Goal: Task Accomplishment & Management: Manage account settings

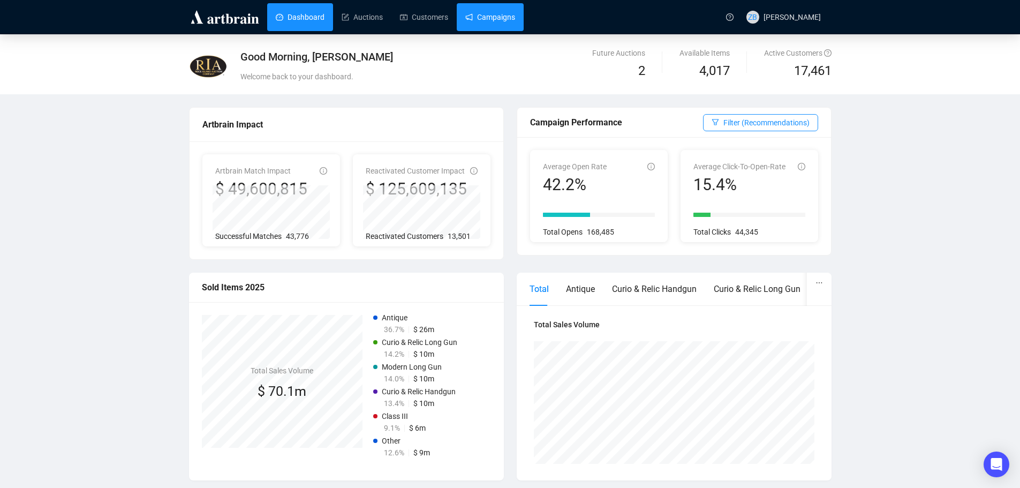
click at [466, 21] on link "Campaigns" at bounding box center [490, 17] width 50 height 28
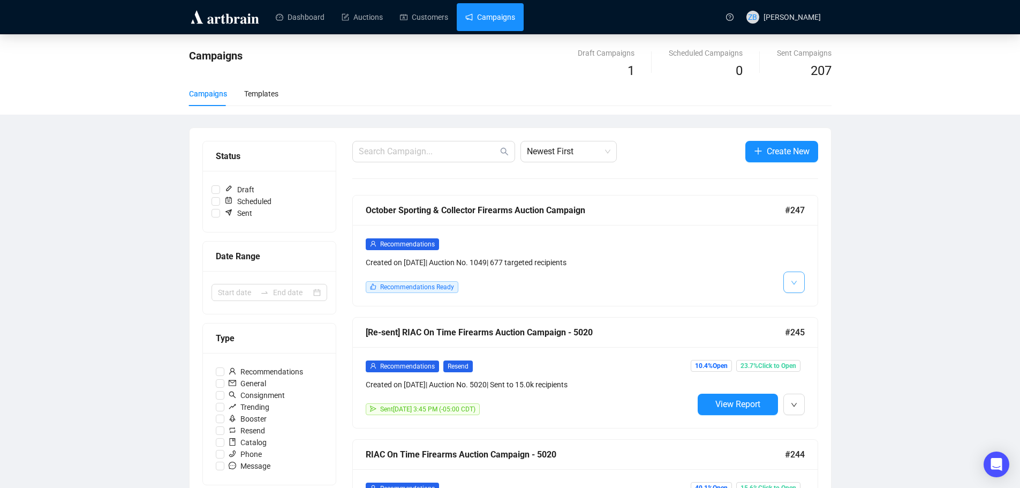
click at [798, 285] on button "button" at bounding box center [793, 281] width 21 height 21
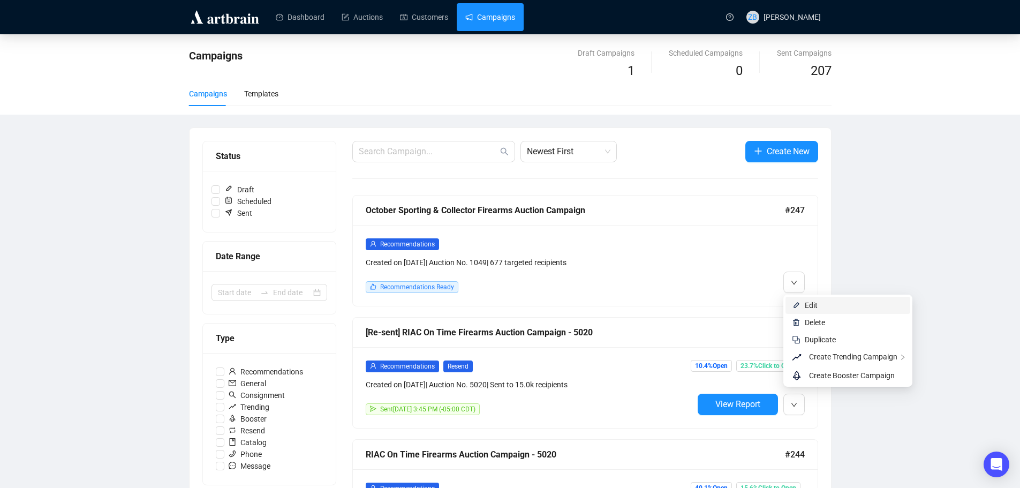
click at [808, 301] on span "Edit" at bounding box center [810, 305] width 13 height 9
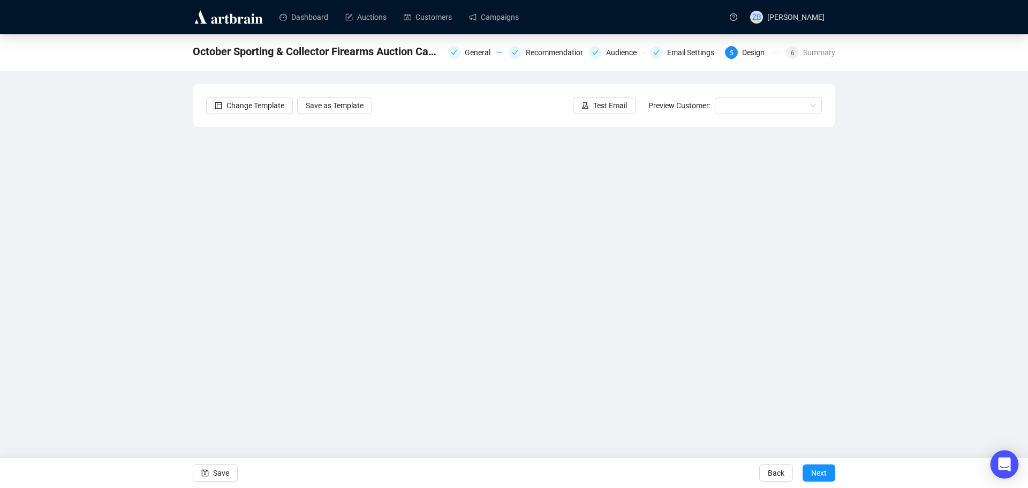
click at [1003, 466] on icon "Open Intercom Messenger" at bounding box center [1004, 464] width 12 height 14
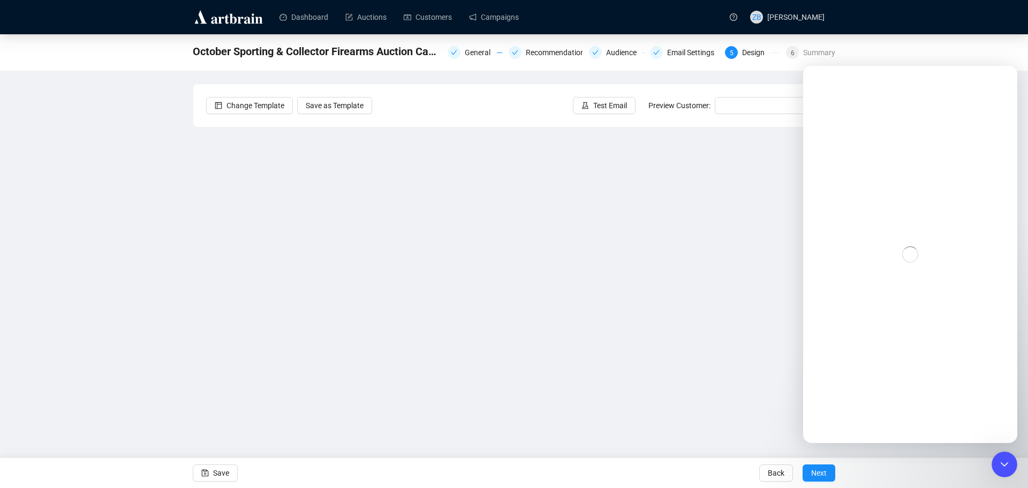
click at [1000, 458] on icon "Close Intercom Messenger" at bounding box center [1004, 464] width 13 height 13
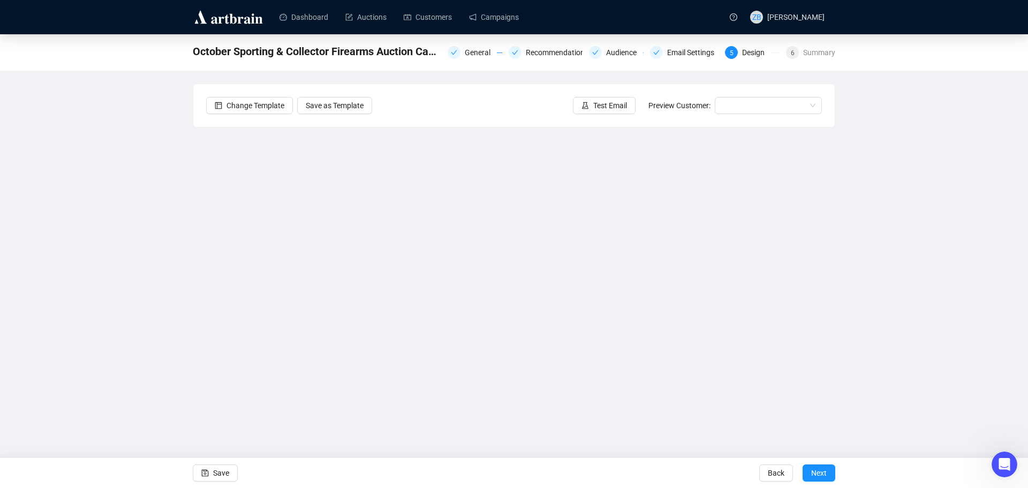
click at [1000, 459] on icon "Open Intercom Messenger" at bounding box center [1005, 464] width 18 height 18
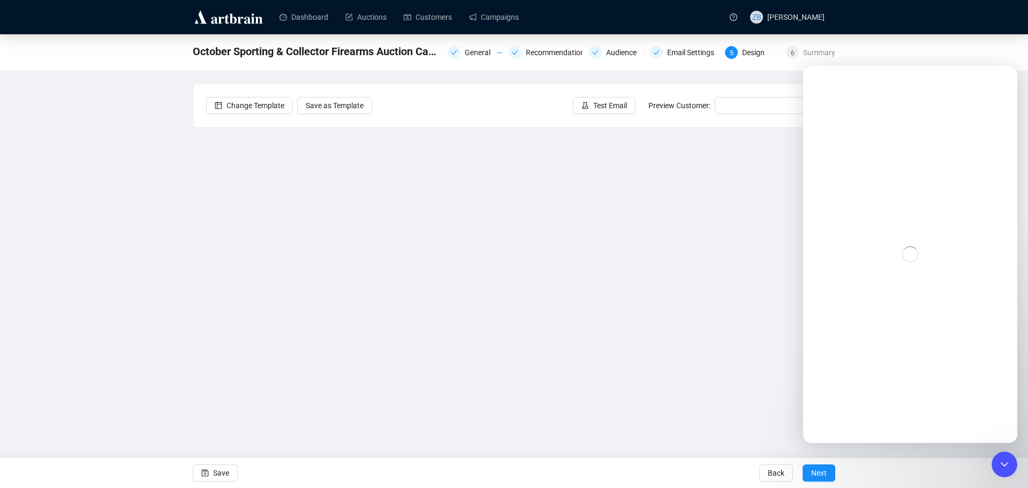
click at [127, 210] on div "October Sporting & Collector Firearms Auction Campaign General Recommendations …" at bounding box center [514, 232] width 1028 height 396
click at [489, 24] on link "Campaigns" at bounding box center [494, 17] width 50 height 28
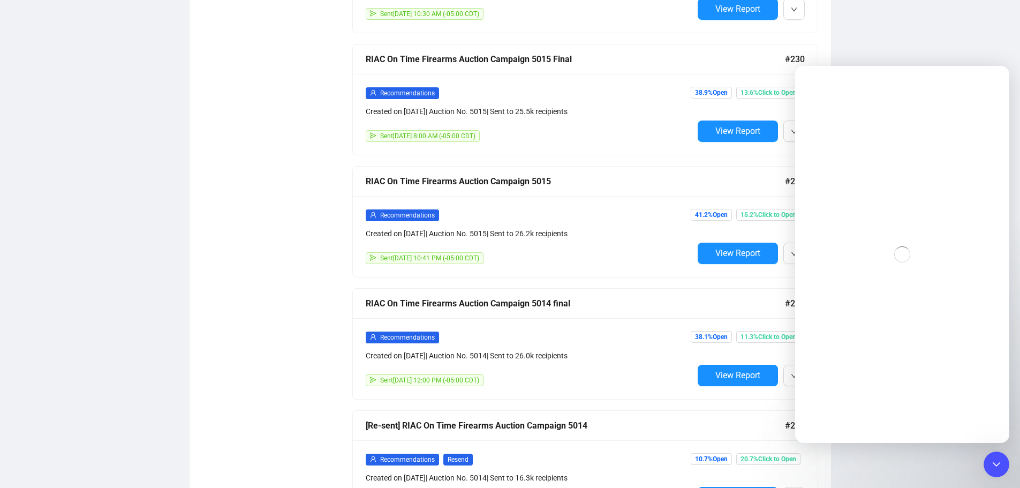
scroll to position [2174, 0]
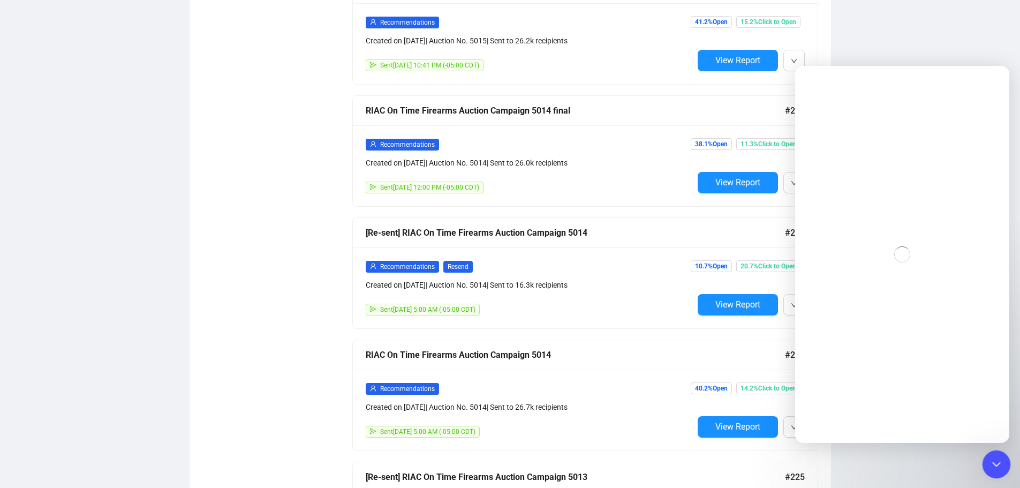
click at [1001, 463] on icon "Close Intercom Messenger" at bounding box center [994, 462] width 13 height 13
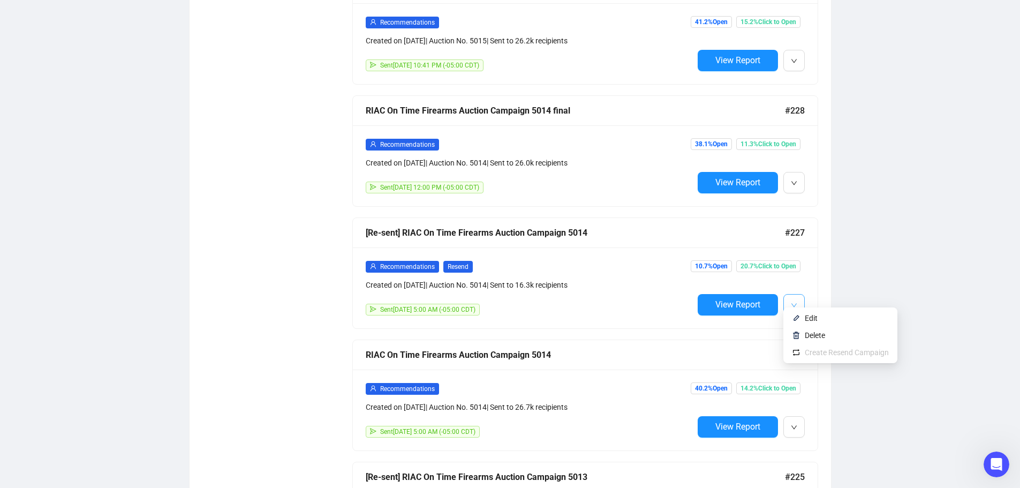
click at [794, 302] on icon "down" at bounding box center [794, 305] width 6 height 6
click at [807, 319] on span "Edit" at bounding box center [810, 318] width 13 height 9
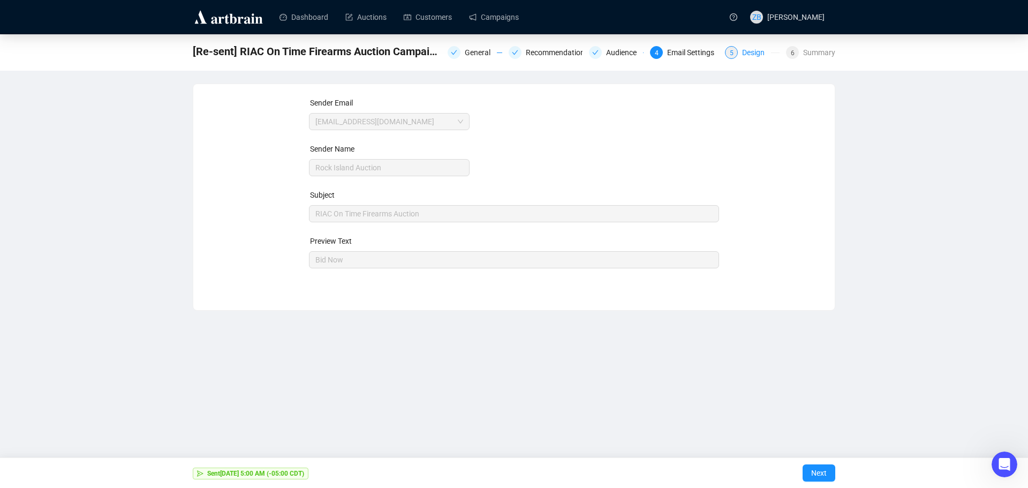
click at [750, 54] on div "Design" at bounding box center [756, 52] width 29 height 13
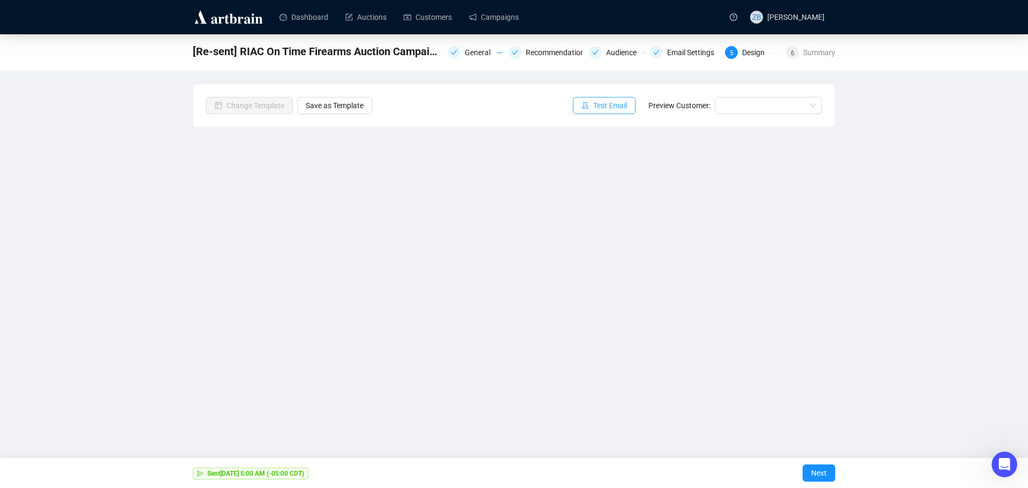
click at [619, 110] on span "Test Email" at bounding box center [610, 106] width 34 height 12
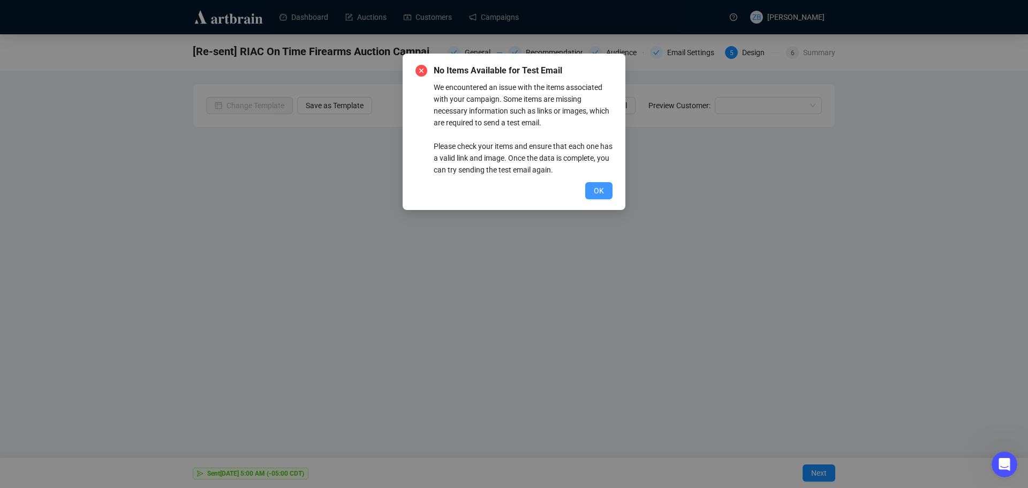
click at [602, 191] on span "OK" at bounding box center [599, 191] width 10 height 12
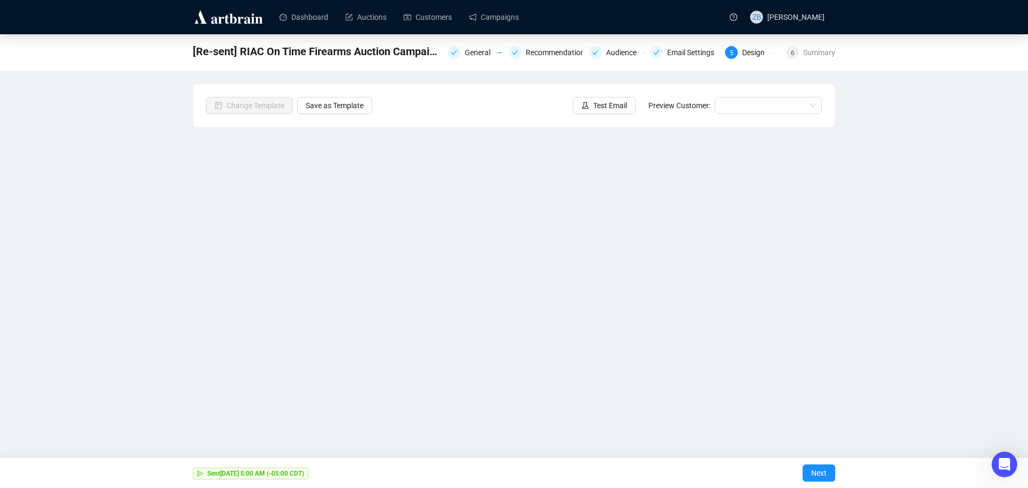
click at [883, 359] on div "[Re-sent] RIAC On Time Firearms Auction Campaign 5014 General Recommendations A…" at bounding box center [514, 232] width 1028 height 396
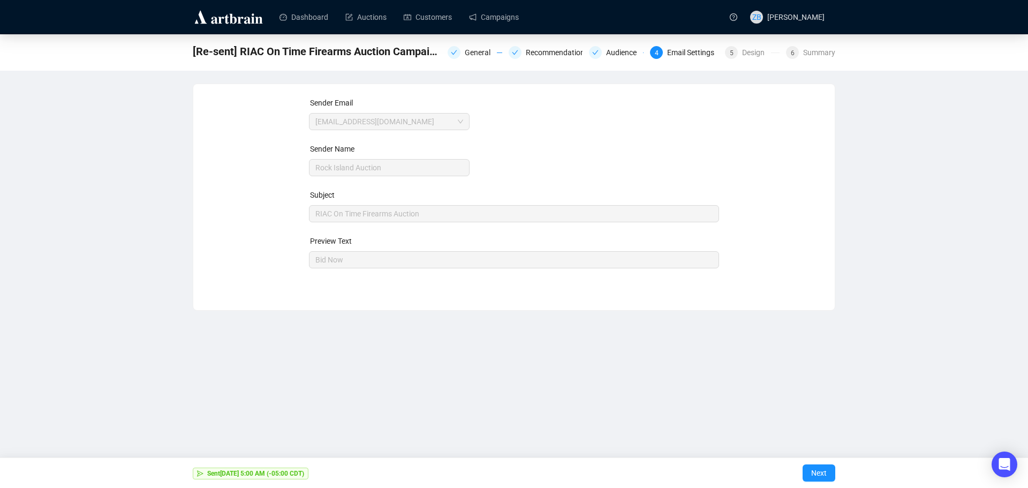
click at [232, 21] on img at bounding box center [229, 17] width 72 height 17
click at [298, 25] on link "Dashboard" at bounding box center [303, 17] width 49 height 28
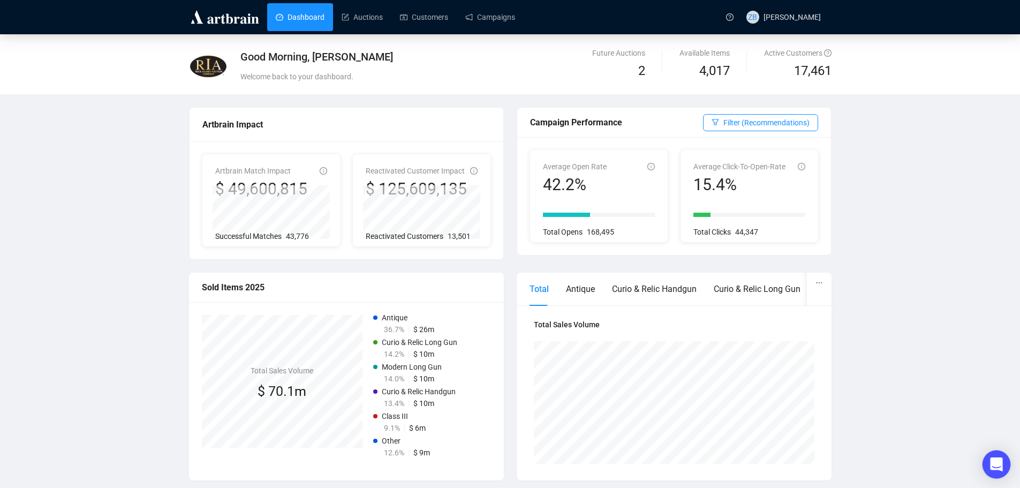
click at [999, 458] on div "Open Intercom Messenger" at bounding box center [996, 464] width 28 height 28
click at [733, 16] on icon "question-circle" at bounding box center [729, 16] width 7 height 7
click at [807, 15] on span "[PERSON_NAME]" at bounding box center [791, 17] width 57 height 9
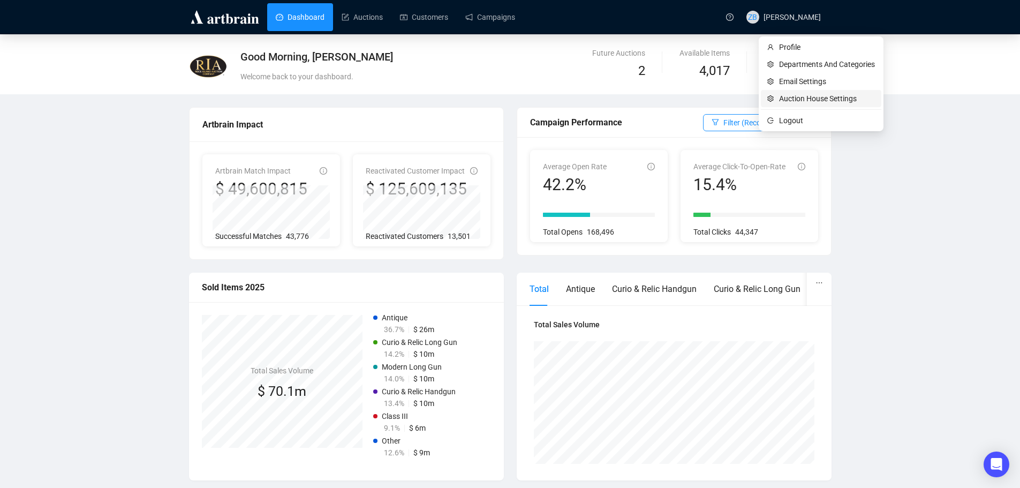
click at [801, 97] on span "Auction House Settings" at bounding box center [827, 99] width 96 height 12
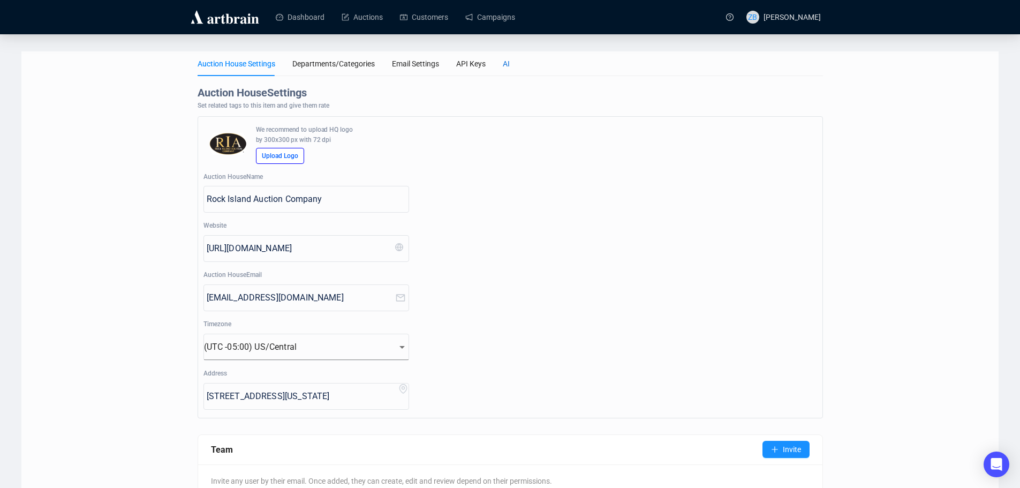
click at [504, 63] on div "AI" at bounding box center [506, 64] width 7 height 12
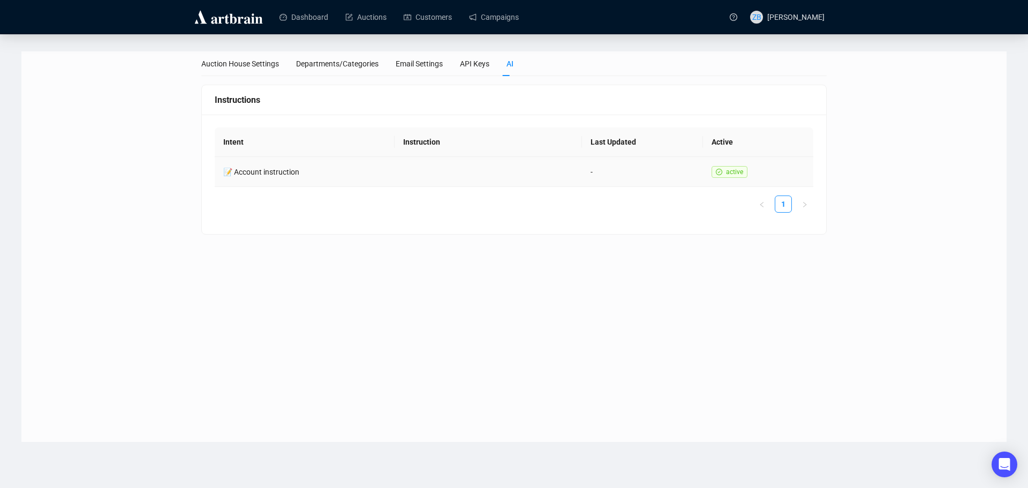
click at [252, 167] on td "📝 Account instruction" at bounding box center [305, 172] width 180 height 30
click at [460, 64] on div "API Keys" at bounding box center [474, 64] width 29 height 12
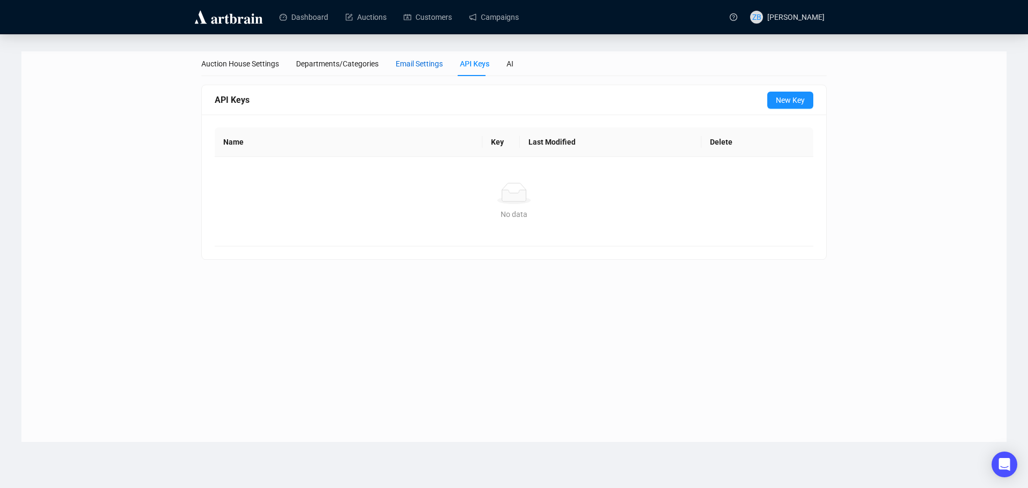
click at [412, 67] on div "Email Settings" at bounding box center [419, 64] width 47 height 12
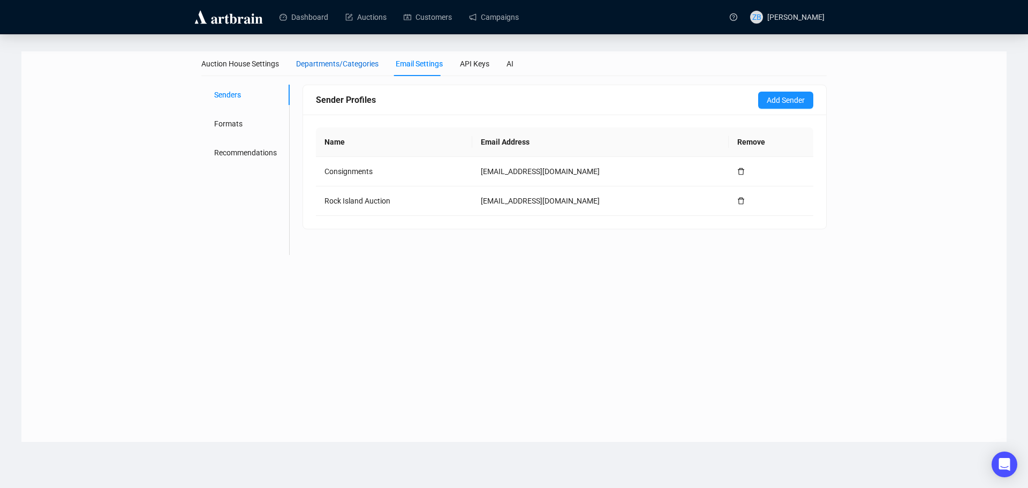
click at [351, 67] on div "Departments/Categories" at bounding box center [337, 64] width 82 height 12
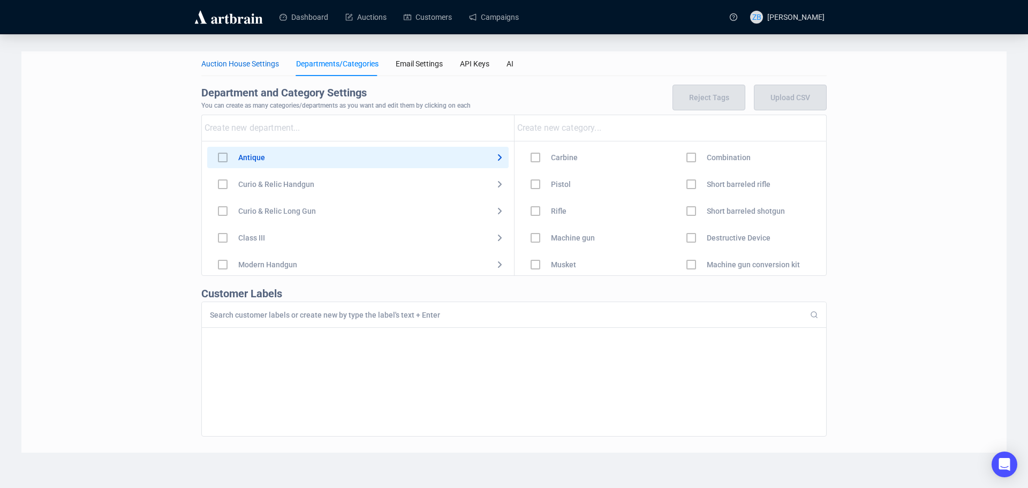
click at [253, 59] on div "Auction House Settings" at bounding box center [240, 64] width 78 height 12
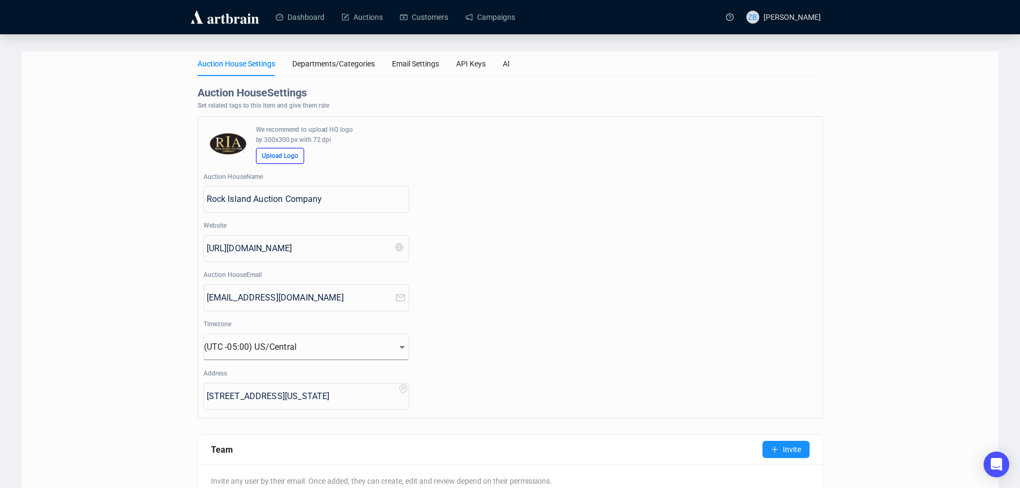
click at [229, 18] on img at bounding box center [225, 17] width 72 height 17
click at [307, 21] on link "Dashboard" at bounding box center [300, 17] width 49 height 28
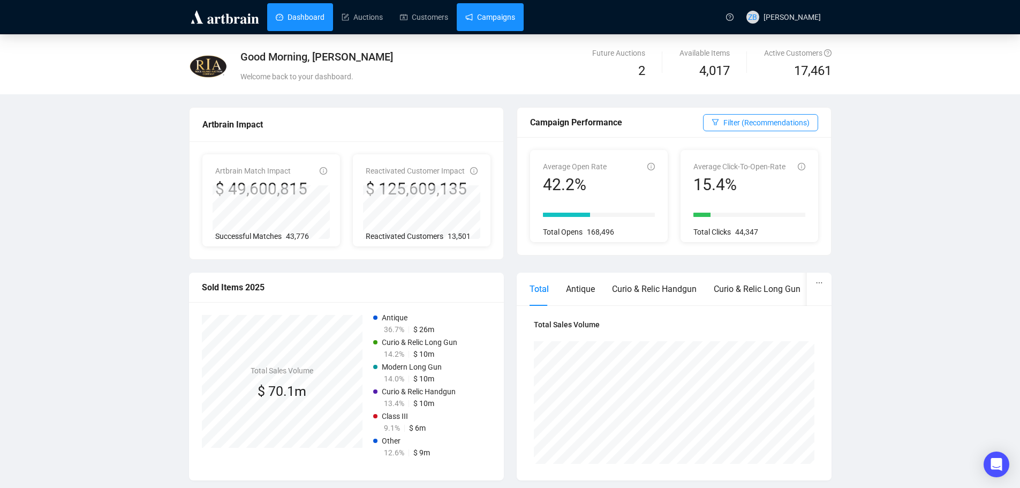
click at [496, 12] on link "Campaigns" at bounding box center [490, 17] width 50 height 28
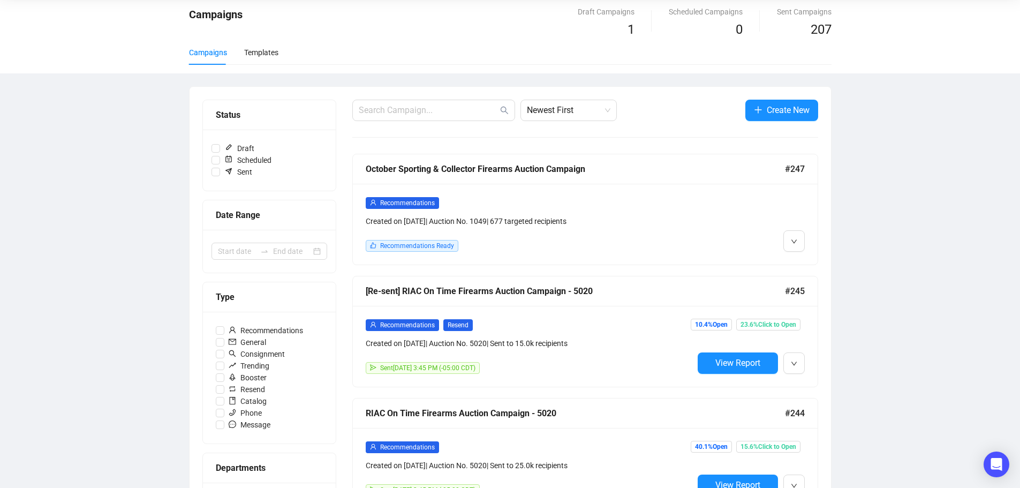
scroll to position [54, 0]
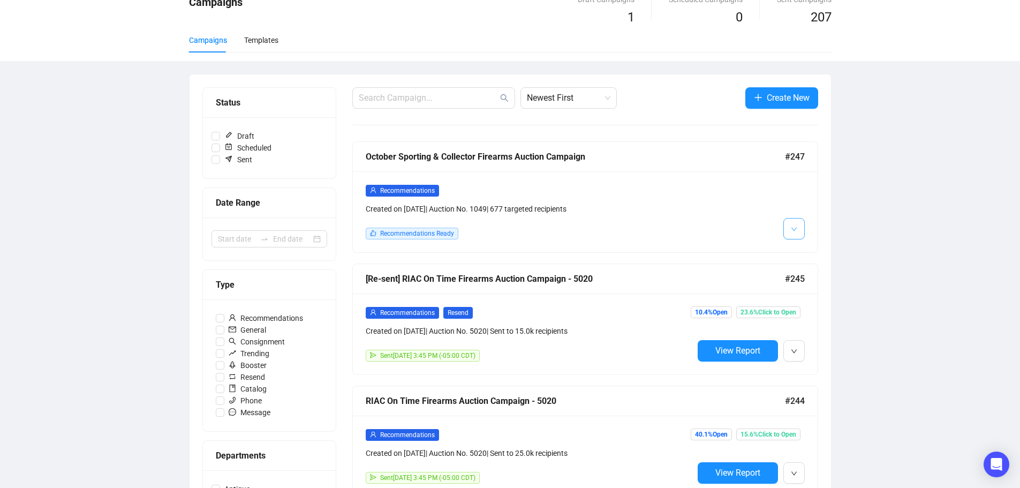
click at [791, 225] on span "button" at bounding box center [794, 228] width 6 height 13
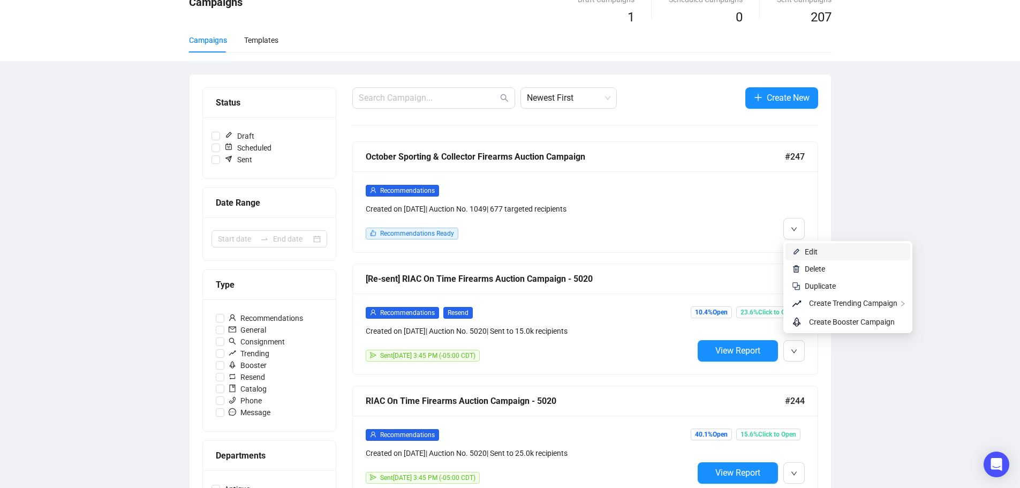
click at [807, 252] on span "Edit" at bounding box center [810, 251] width 13 height 9
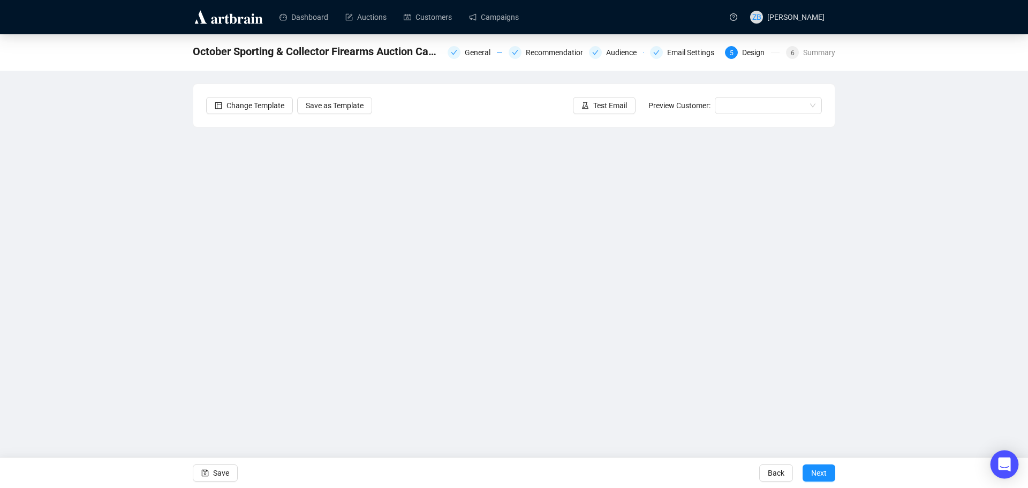
click at [1012, 464] on div "Open Intercom Messenger" at bounding box center [1004, 464] width 28 height 28
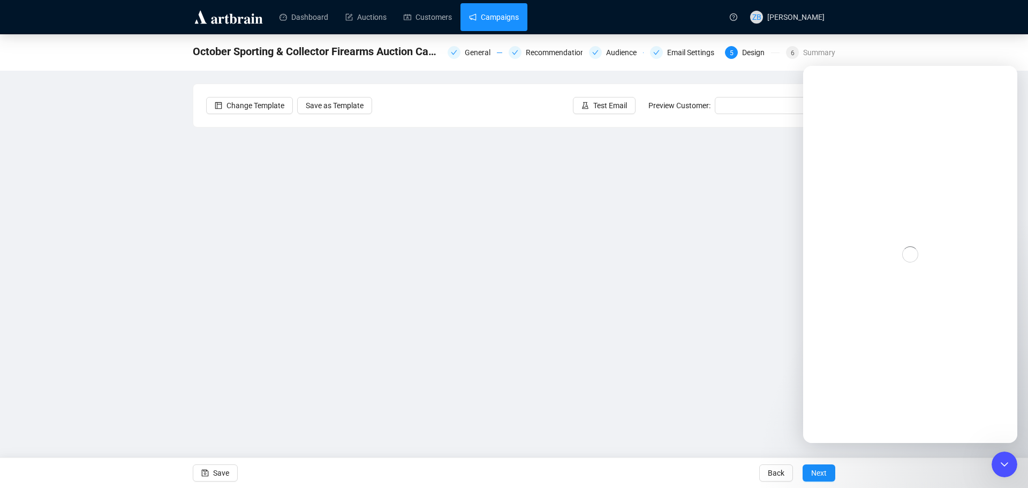
click at [486, 18] on link "Campaigns" at bounding box center [494, 17] width 50 height 28
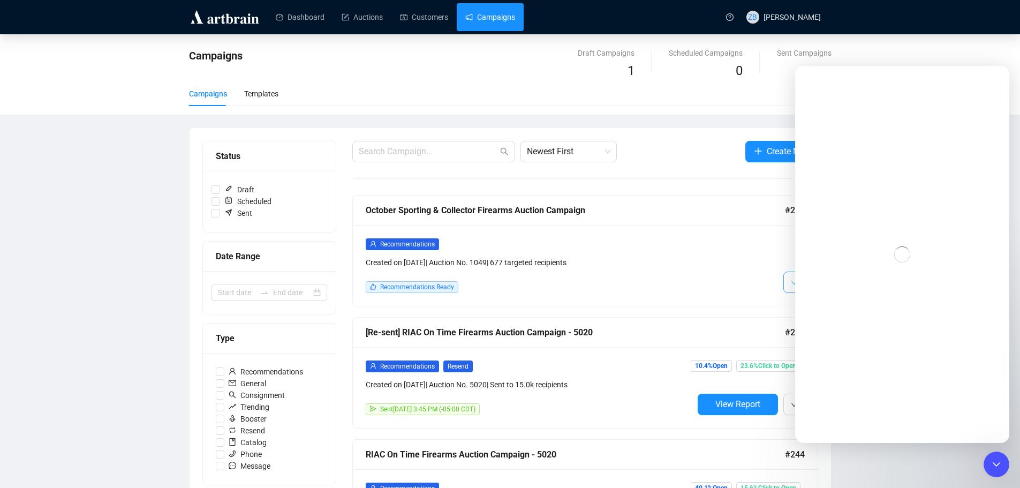
click at [793, 280] on icon "down" at bounding box center [794, 282] width 6 height 6
click at [416, 209] on div "October Sporting & Collector Firearms Auction Campaign" at bounding box center [575, 209] width 419 height 13
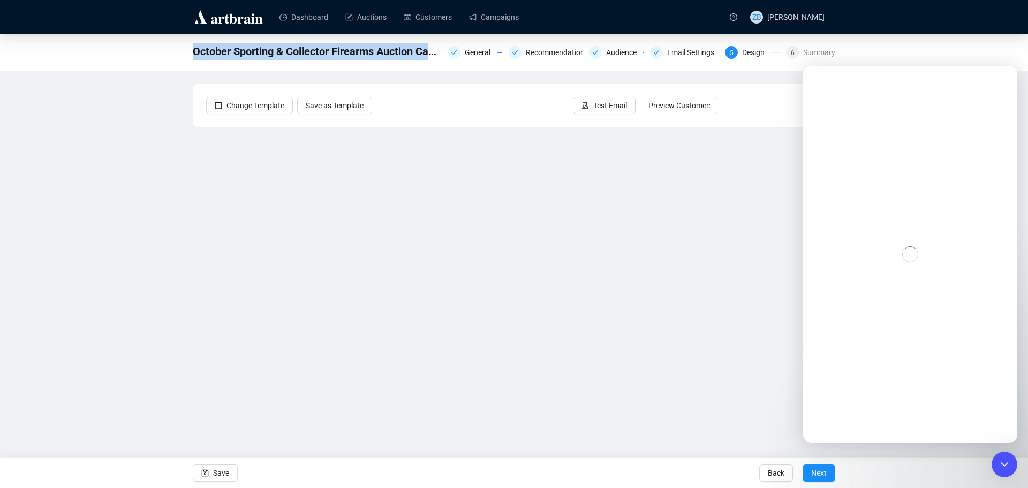
drag, startPoint x: 191, startPoint y: 53, endPoint x: 438, endPoint y: 54, distance: 247.8
click at [438, 54] on div "October Sporting & Collector Firearms Auction Campaign General Recommendations …" at bounding box center [514, 52] width 1028 height 36
click at [438, 54] on span "October Sporting & Collector Firearms Auction Campaign" at bounding box center [317, 51] width 248 height 17
click at [475, 49] on div "General" at bounding box center [481, 52] width 32 height 13
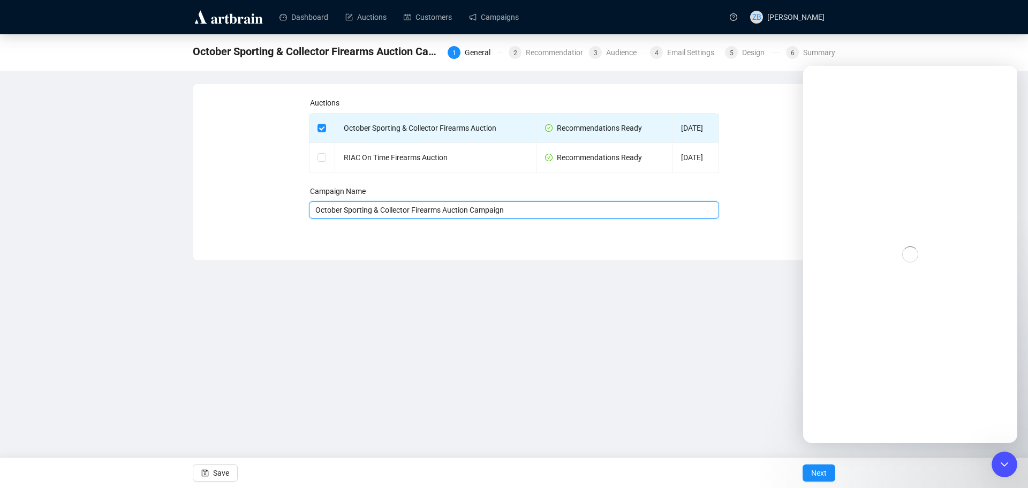
drag, startPoint x: 525, startPoint y: 211, endPoint x: 198, endPoint y: 202, distance: 327.2
click at [198, 202] on div "Auctions October Sporting & Collector Firearms Auction Recommendations Ready Oc…" at bounding box center [513, 164] width 641 height 160
click at [236, 21] on img at bounding box center [229, 17] width 72 height 17
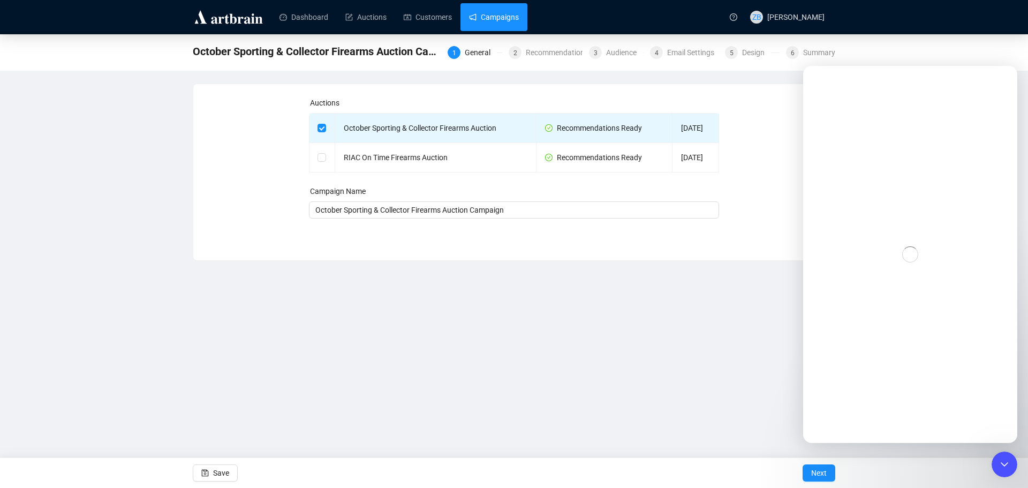
click at [514, 17] on link "Campaigns" at bounding box center [494, 17] width 50 height 28
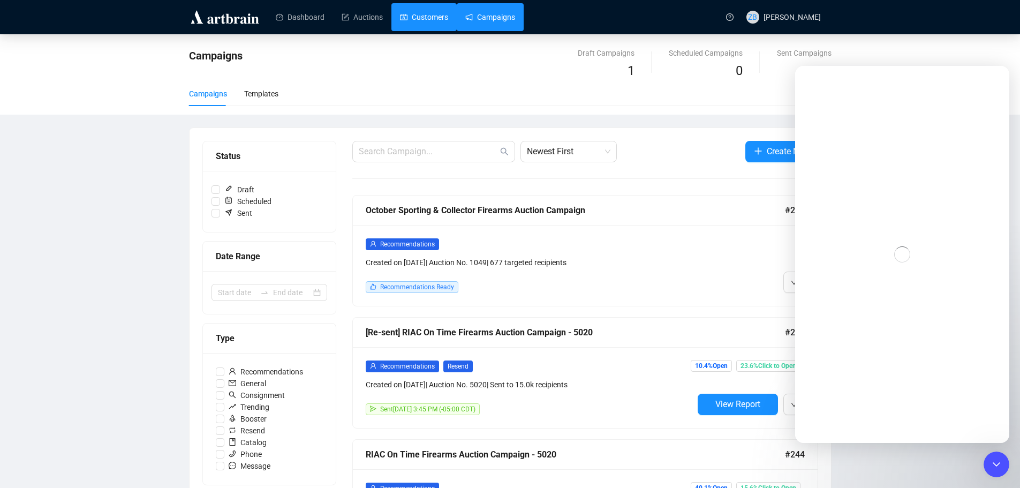
click at [412, 20] on link "Customers" at bounding box center [424, 17] width 48 height 28
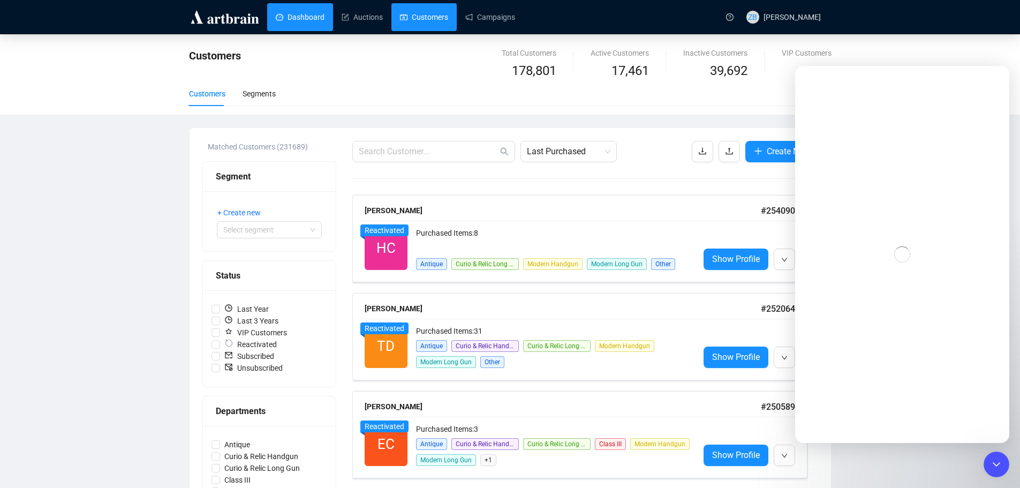
click at [306, 13] on link "Dashboard" at bounding box center [300, 17] width 49 height 28
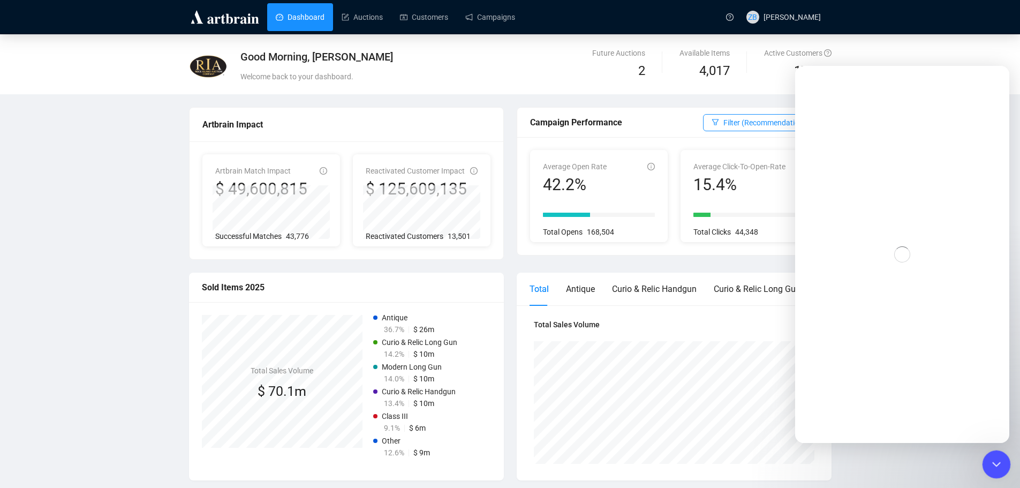
click at [997, 459] on icon "Close Intercom Messenger" at bounding box center [994, 462] width 13 height 13
